Goal: Transaction & Acquisition: Purchase product/service

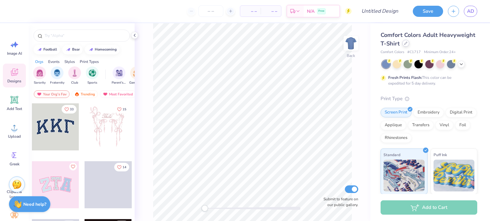
click at [407, 45] on icon at bounding box center [405, 43] width 3 height 3
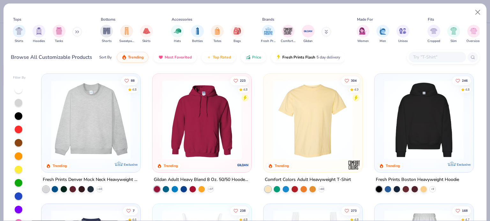
click at [421, 54] on input "text" at bounding box center [436, 57] width 49 height 7
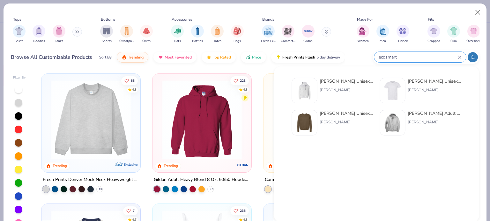
type input "ecosmart"
click at [352, 83] on div "[PERSON_NAME] Unisex 7.8 Oz. Ecosmart 50/50 Pullover Hooded Sweatshirt" at bounding box center [346, 81] width 54 height 7
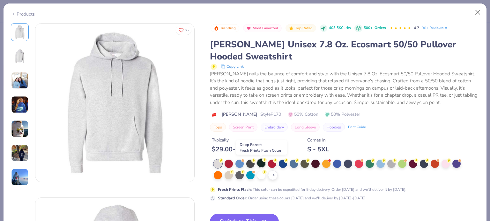
click at [258, 162] on div at bounding box center [261, 163] width 8 height 8
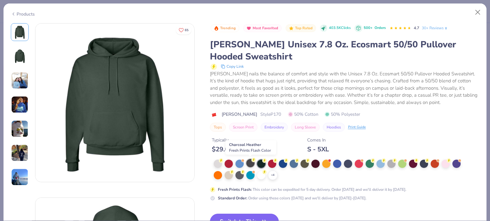
click at [251, 162] on icon at bounding box center [253, 160] width 4 height 4
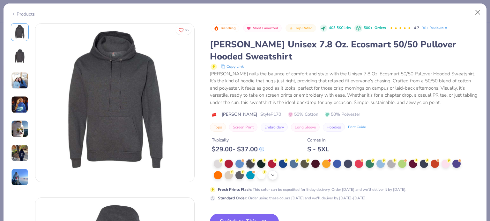
click at [274, 174] on icon at bounding box center [272, 175] width 5 height 5
click at [273, 175] on div at bounding box center [272, 175] width 8 height 8
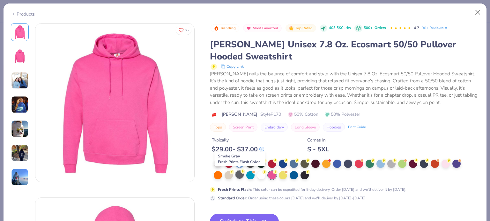
click at [237, 177] on div at bounding box center [239, 175] width 8 height 8
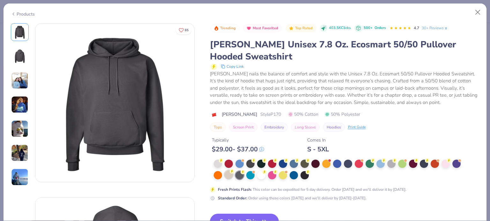
click at [231, 175] on div at bounding box center [228, 175] width 8 height 8
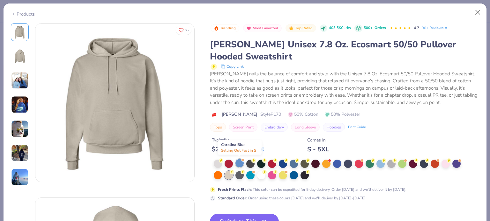
click at [237, 164] on div at bounding box center [239, 163] width 8 height 8
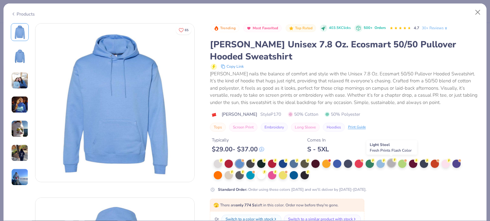
click at [389, 164] on div at bounding box center [391, 163] width 8 height 8
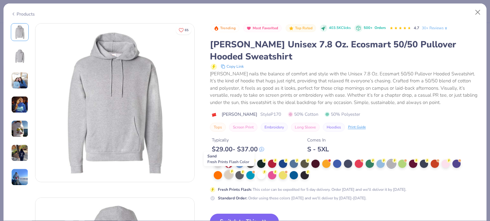
click at [230, 176] on div at bounding box center [228, 175] width 8 height 8
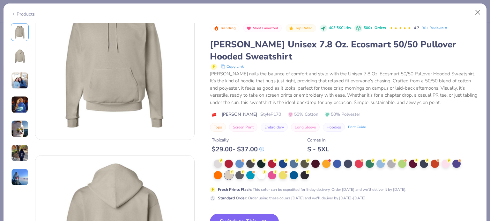
scroll to position [85, 0]
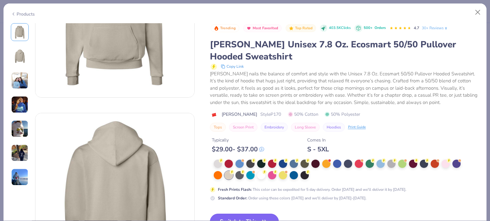
click at [257, 214] on button "Switch to This" at bounding box center [244, 222] width 69 height 16
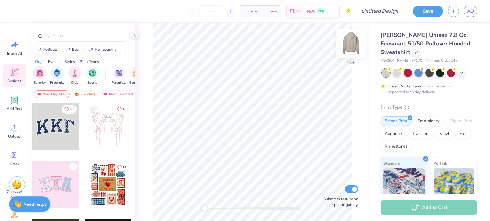
click at [346, 46] on img at bounding box center [350, 43] width 25 height 25
click at [346, 46] on img at bounding box center [350, 43] width 13 height 13
click at [16, 134] on div "Upload" at bounding box center [14, 131] width 23 height 24
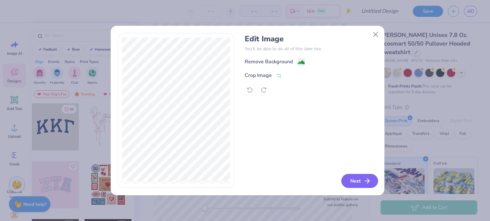
click at [354, 179] on button "Next" at bounding box center [359, 181] width 37 height 14
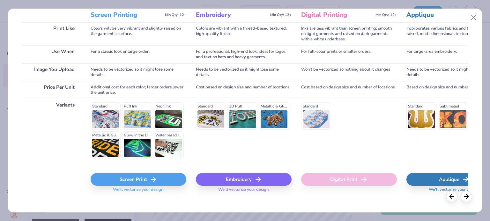
scroll to position [96, 0]
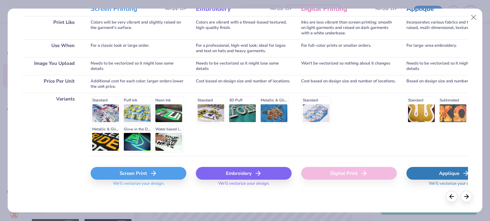
click at [254, 174] on icon at bounding box center [258, 174] width 8 height 8
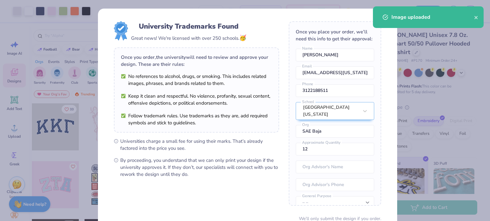
click at [253, 98] on body "Art colors – – Per Item – – Total Est. Delivery N/A Free Design Title Save AD I…" at bounding box center [245, 110] width 490 height 221
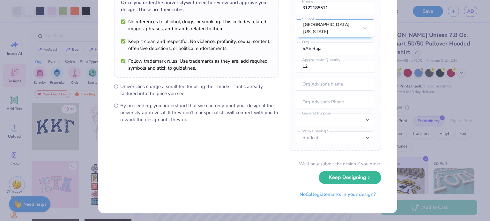
scroll to position [55, 0]
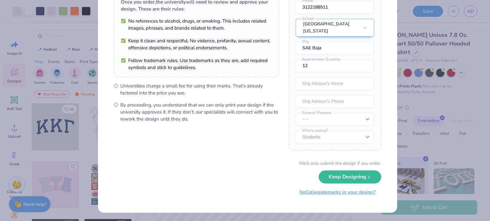
click at [314, 192] on button "No Collegiate marks in your design?" at bounding box center [337, 192] width 87 height 13
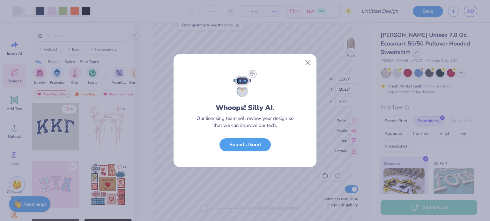
scroll to position [0, 0]
click at [253, 141] on button "Sounds Good" at bounding box center [244, 143] width 51 height 13
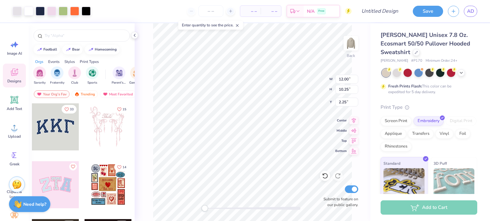
click at [302, 75] on div "Back W 12.00 12.00 " H 10.25 10.25 " Y 2.25 2.25 " Center Middle Top Bottom Sub…" at bounding box center [252, 122] width 236 height 198
click at [345, 44] on img at bounding box center [350, 43] width 25 height 25
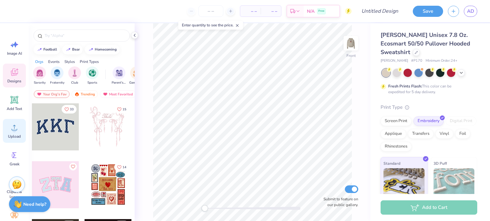
click at [18, 128] on icon at bounding box center [15, 128] width 10 height 10
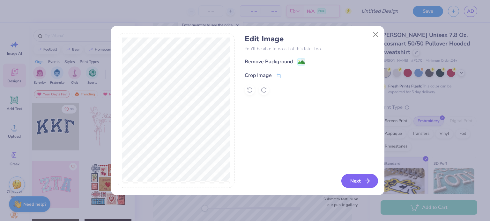
click at [349, 178] on button "Next" at bounding box center [359, 181] width 37 height 14
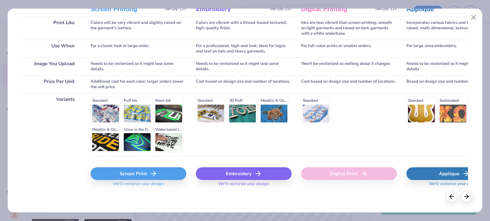
scroll to position [96, 0]
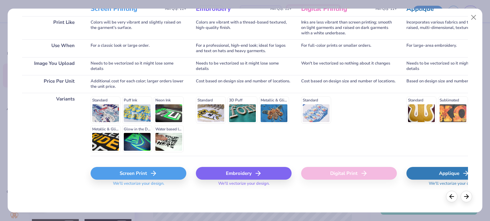
click at [231, 172] on div "Embroidery" at bounding box center [244, 173] width 96 height 13
